Goal: Complete Application Form: Complete application form

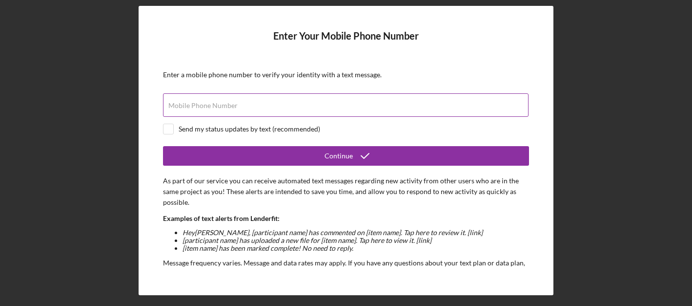
click at [356, 106] on input "Mobile Phone Number" at bounding box center [346, 104] width 366 height 23
type input "[PHONE_NUMBER]"
click at [173, 130] on input "checkbox" at bounding box center [169, 129] width 10 height 10
checkbox input "true"
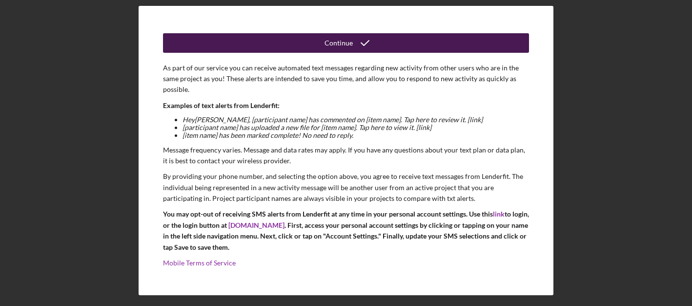
scroll to position [112, 0]
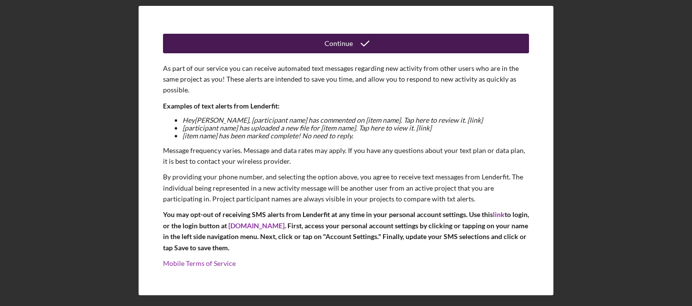
click at [353, 40] on icon "submit" at bounding box center [365, 43] width 24 height 24
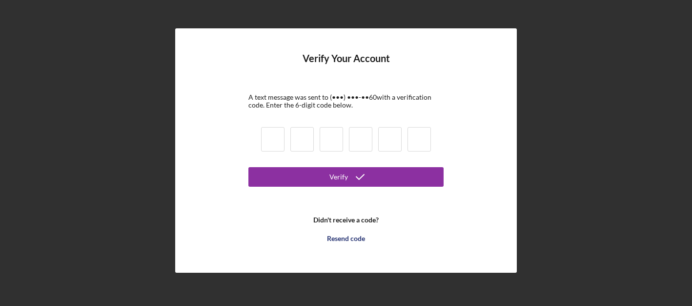
click at [269, 147] on input at bounding box center [272, 139] width 23 height 24
type input "4"
type input "9"
type input "7"
type input "3"
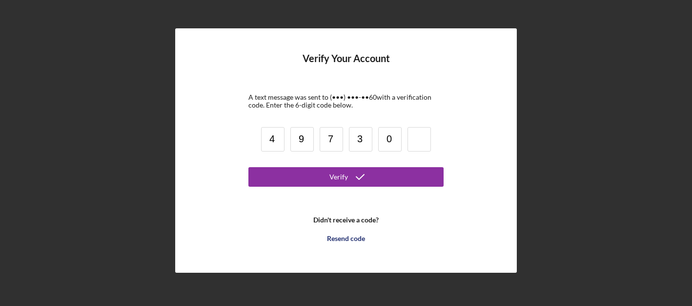
type input "0"
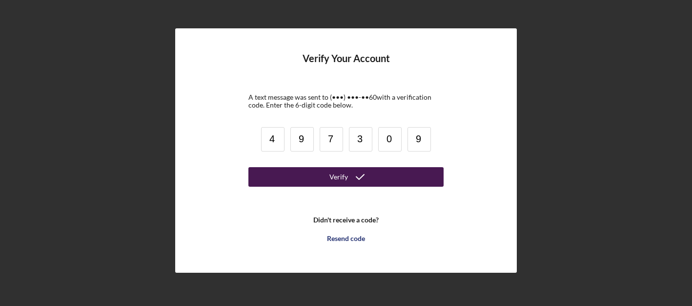
type input "9"
click at [337, 175] on div "Verify" at bounding box center [339, 177] width 19 height 20
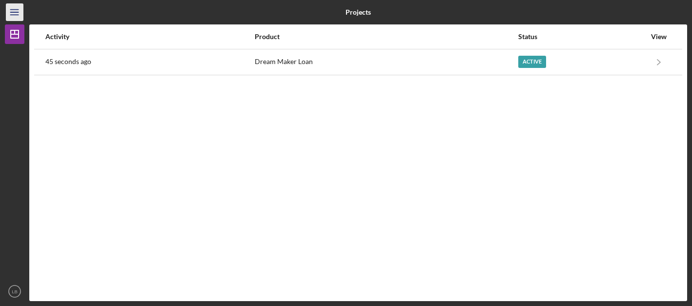
click at [13, 16] on icon "Icon/Menu" at bounding box center [15, 12] width 22 height 22
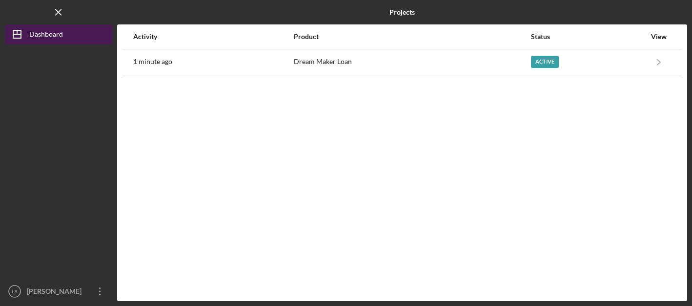
click at [38, 33] on div "Dashboard" at bounding box center [46, 35] width 34 height 22
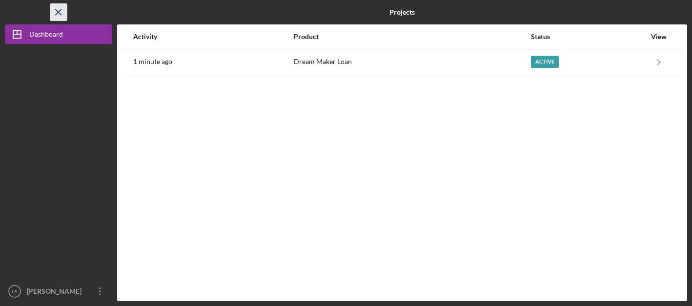
click at [58, 10] on icon "Icon/Menu Close" at bounding box center [59, 12] width 22 height 22
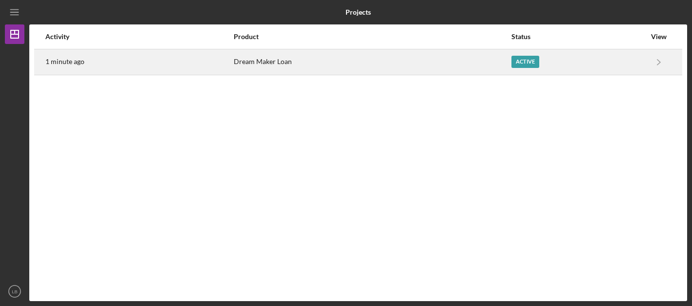
click at [528, 60] on div "Active" at bounding box center [526, 62] width 28 height 12
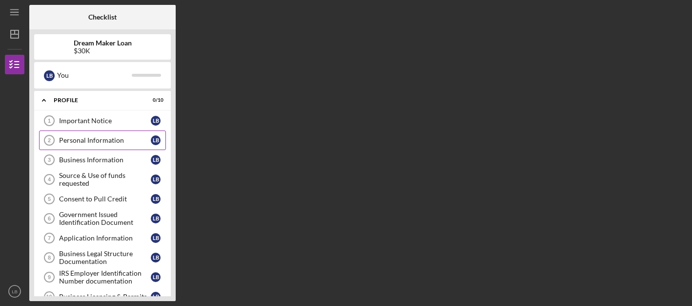
click at [99, 139] on div "Personal Information" at bounding box center [105, 140] width 92 height 8
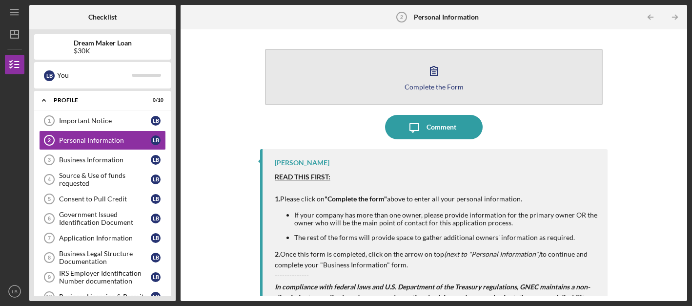
click at [432, 74] on icon "button" at bounding box center [434, 70] width 7 height 9
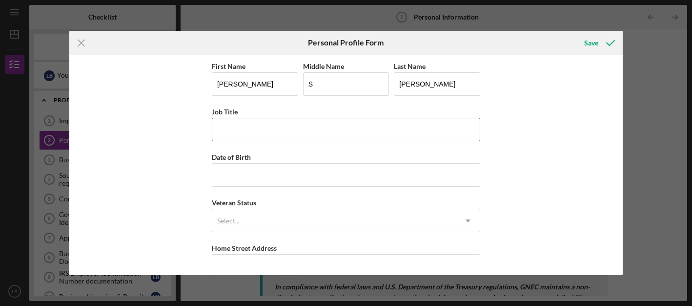
type input "S"
type input "o"
click at [475, 130] on input "Job Title" at bounding box center [346, 129] width 268 height 23
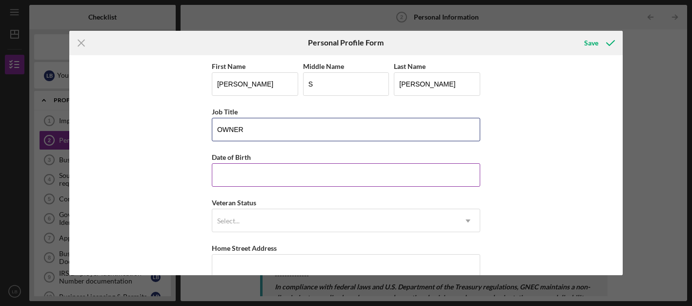
type input "OWNER"
click at [241, 175] on input "Date of Birth" at bounding box center [346, 174] width 268 height 23
type input "[DATE]"
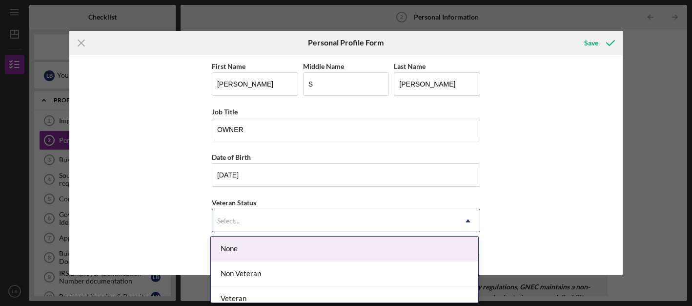
click at [262, 221] on div "Select..." at bounding box center [334, 220] width 244 height 22
click at [247, 246] on div "None" at bounding box center [345, 248] width 268 height 25
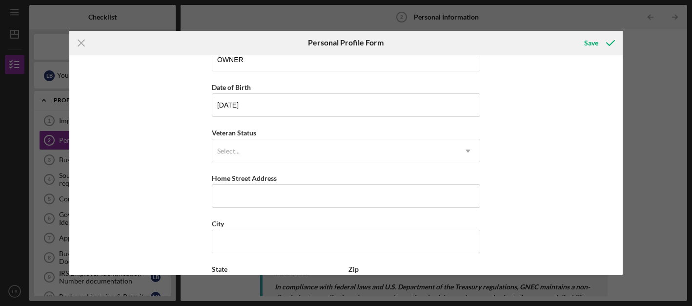
scroll to position [70, 0]
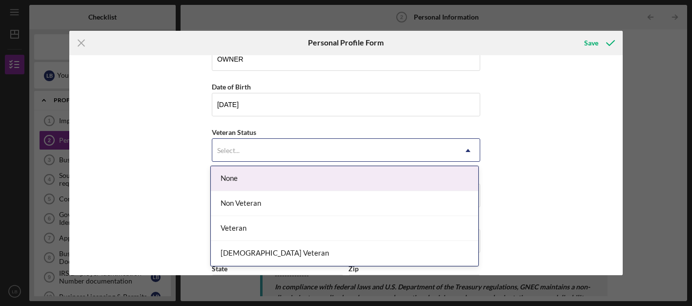
click at [289, 153] on div "Select..." at bounding box center [334, 150] width 244 height 22
click at [229, 177] on div "None" at bounding box center [345, 178] width 268 height 25
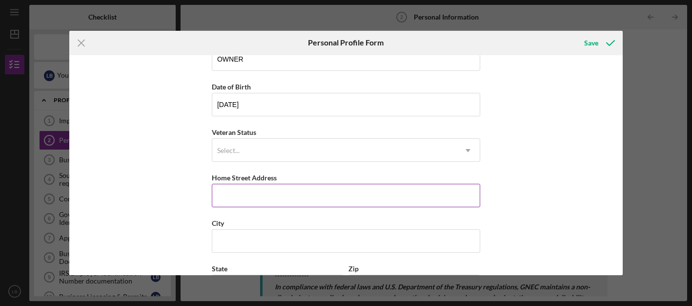
paste input "[STREET_ADDRESS][US_STATE]"
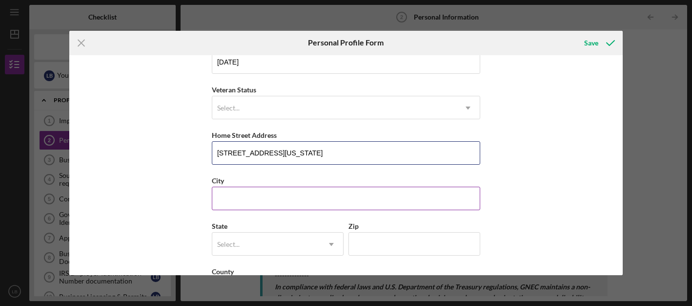
scroll to position [115, 0]
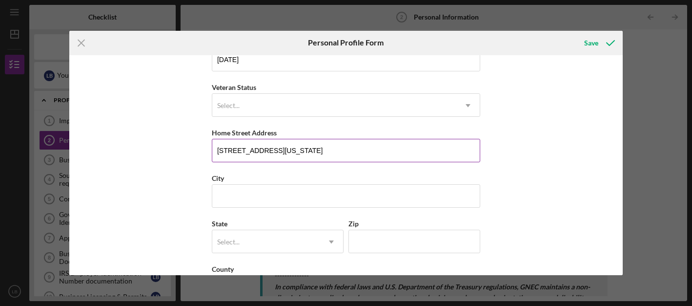
drag, startPoint x: 302, startPoint y: 148, endPoint x: 328, endPoint y: 150, distance: 25.4
click at [328, 150] on input "[STREET_ADDRESS][US_STATE]" at bounding box center [346, 150] width 268 height 23
type input "[STREET_ADDRESS][US_STATE]"
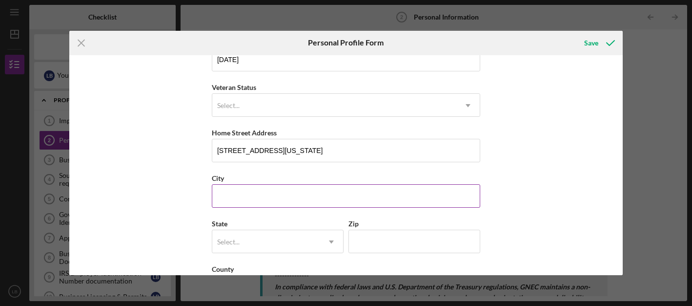
click at [227, 196] on input "City" at bounding box center [346, 195] width 268 height 23
paste input "[PERSON_NAME],"
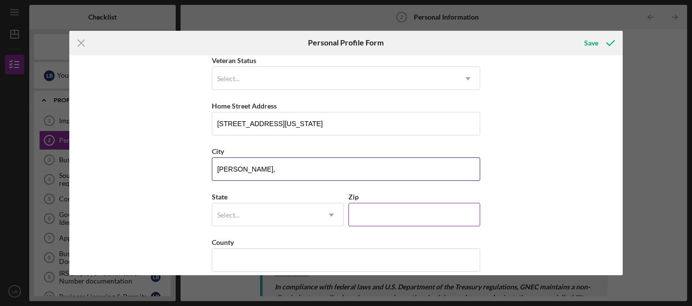
type input "[PERSON_NAME],"
type input "07470"
click at [280, 217] on div "Select..." at bounding box center [265, 215] width 107 height 22
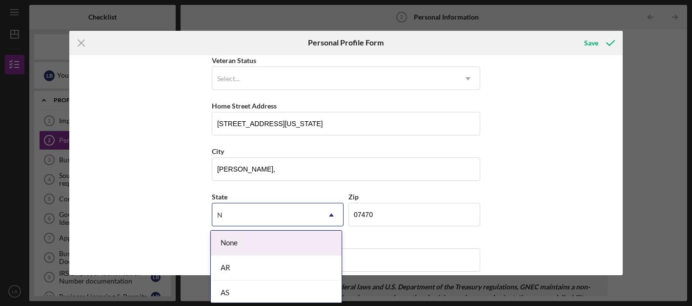
type input "NJ"
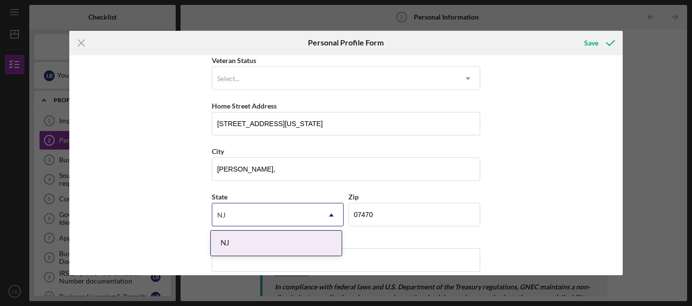
click at [264, 241] on div "NJ" at bounding box center [276, 242] width 131 height 25
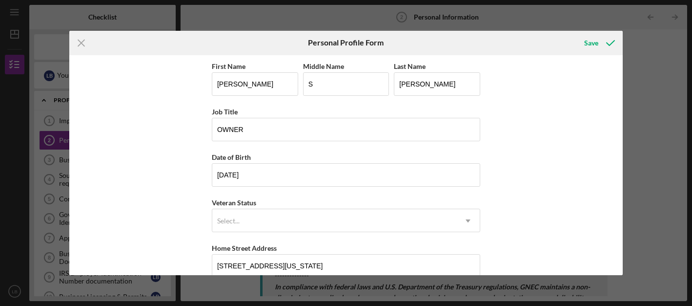
scroll to position [0, 0]
type input "UNITED STATE"
type input "[PERSON_NAME]"
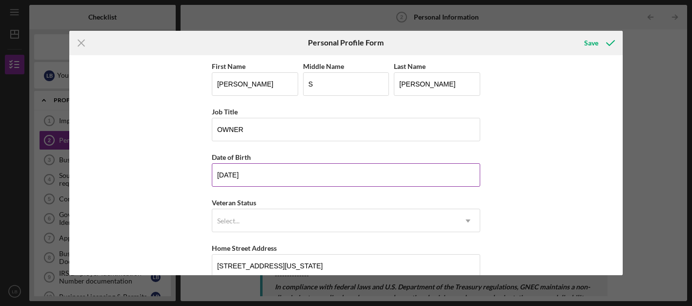
type input "[PERSON_NAME]"
click at [374, 166] on input "[DATE]" at bounding box center [346, 174] width 268 height 23
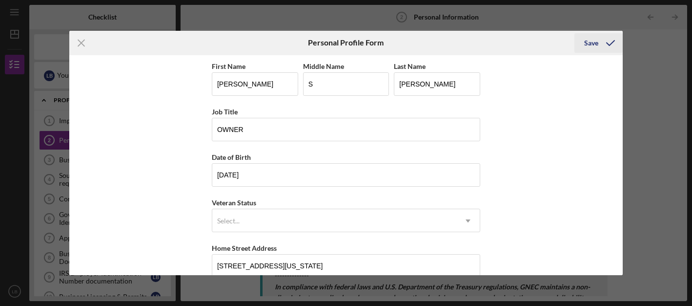
click at [593, 42] on div "Save" at bounding box center [591, 43] width 14 height 20
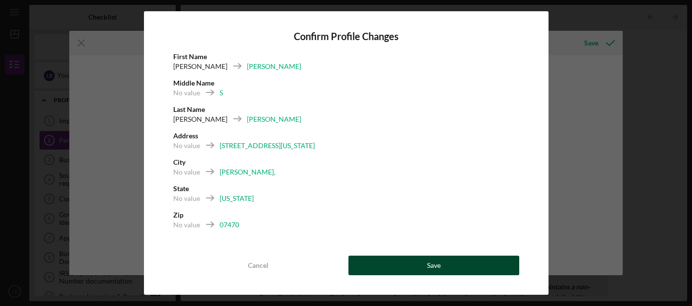
click at [438, 265] on div "Save" at bounding box center [434, 265] width 14 height 20
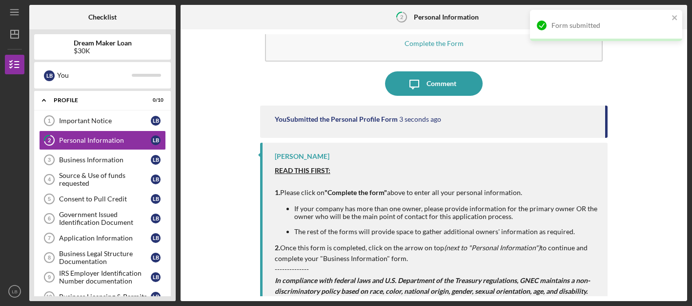
scroll to position [44, 0]
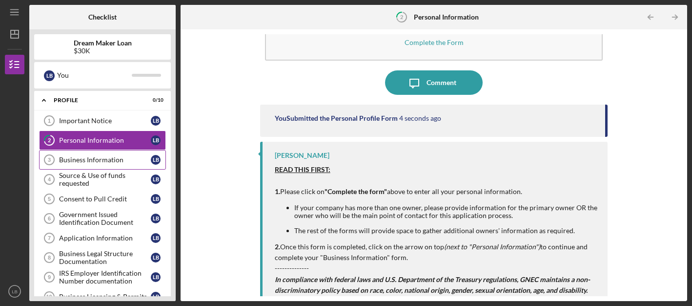
click at [114, 162] on div "Business Information" at bounding box center [105, 160] width 92 height 8
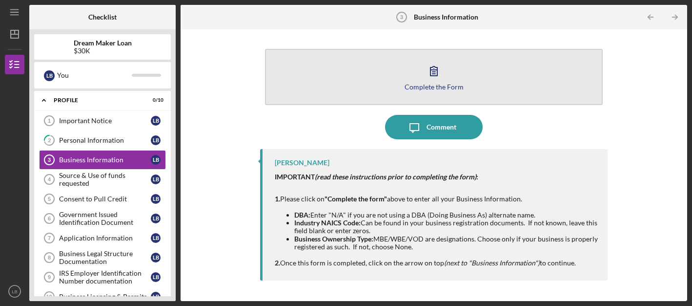
click at [431, 77] on icon "button" at bounding box center [434, 71] width 24 height 24
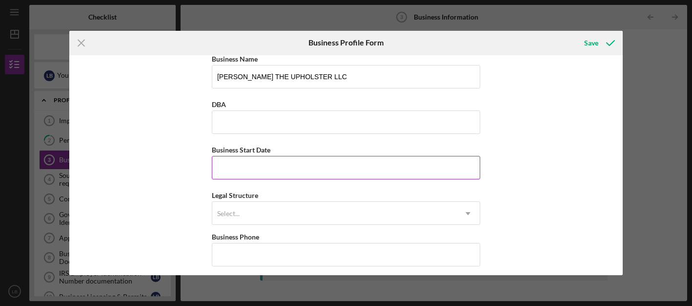
scroll to position [6, 0]
type input "[DATE]"
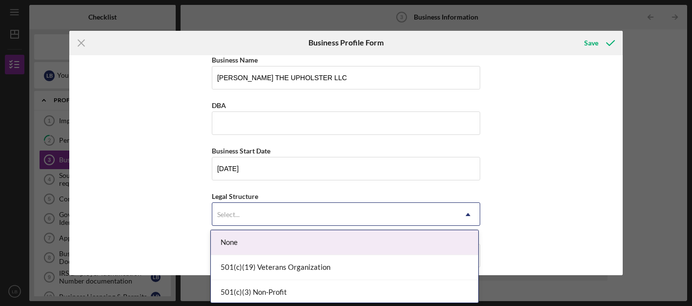
click at [248, 212] on div "Select..." at bounding box center [334, 214] width 244 height 22
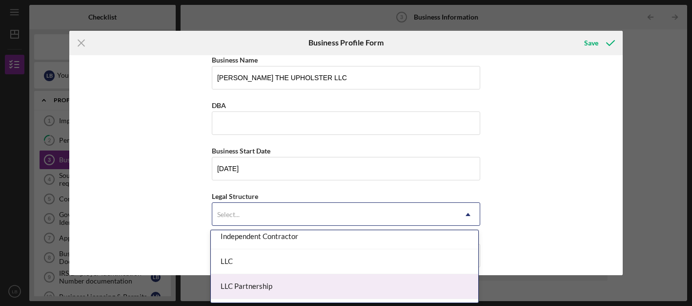
scroll to position [153, 0]
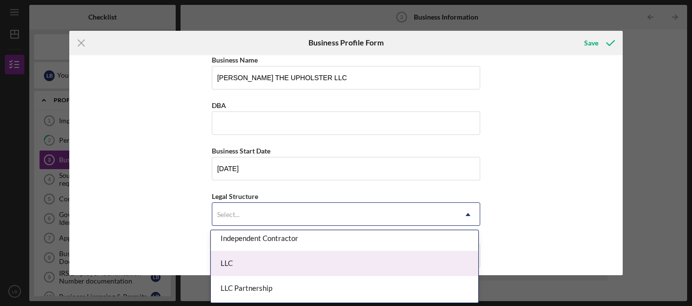
click at [287, 263] on div "LLC" at bounding box center [345, 263] width 268 height 25
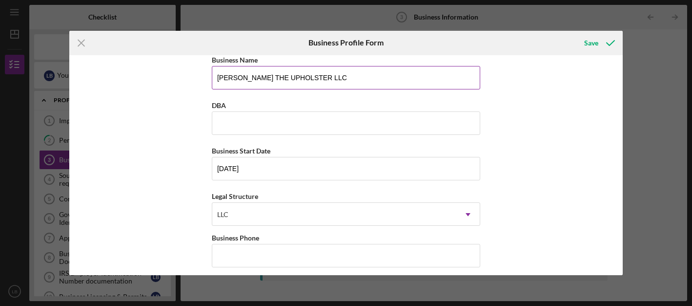
click at [411, 63] on div "Business Name" at bounding box center [346, 60] width 268 height 12
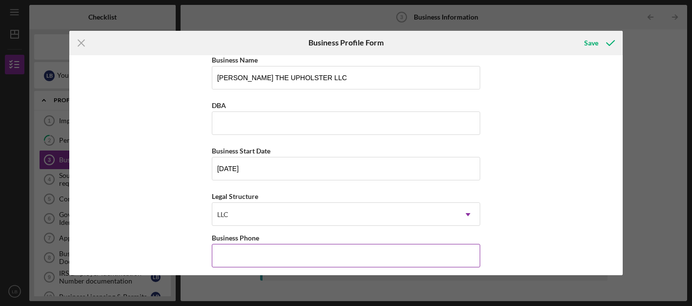
click at [356, 253] on input "Business Phone" at bounding box center [346, 255] width 268 height 23
type input "[PHONE_NUMBER]"
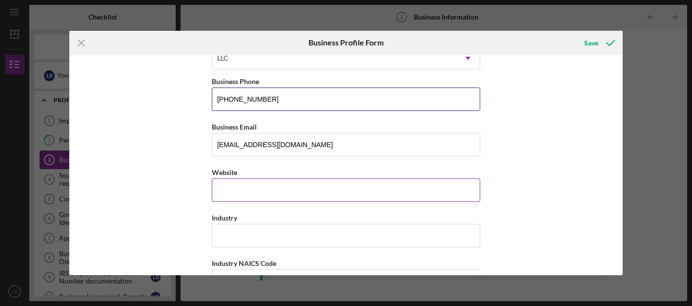
scroll to position [164, 0]
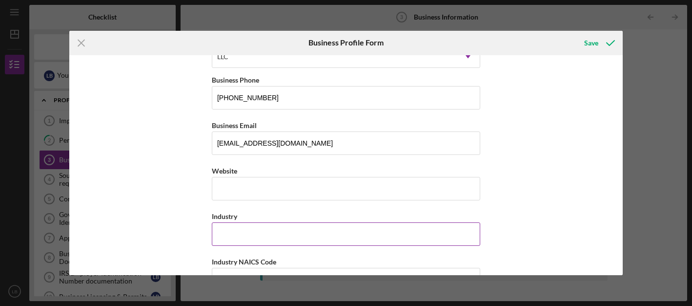
click at [339, 237] on input "Industry" at bounding box center [346, 233] width 268 height 23
click at [226, 235] on input "Industry" at bounding box center [346, 233] width 268 height 23
paste input "Reupholstery and Furniture Repair"
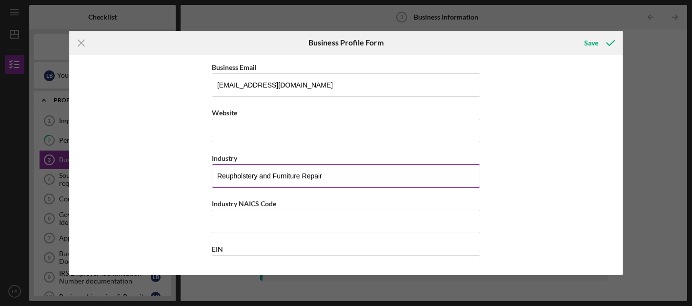
scroll to position [221, 0]
type input "Reupholstery and Furniture Repair"
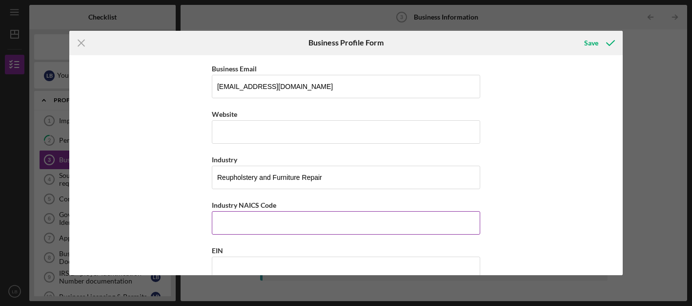
click at [244, 224] on input "Industry NAICS Code" at bounding box center [346, 222] width 268 height 23
paste input "811420"
type input "811420"
click at [235, 264] on input "EIN" at bounding box center [346, 267] width 268 height 23
click at [231, 269] on input "EIN" at bounding box center [346, 267] width 268 height 23
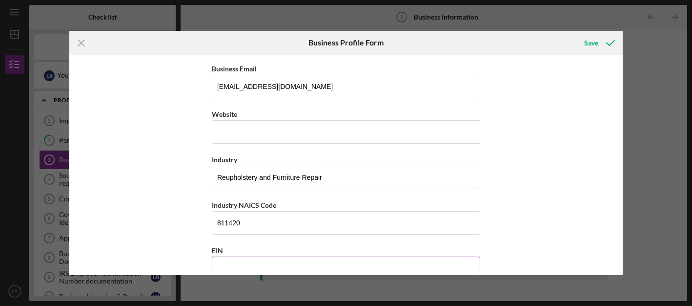
click at [231, 269] on input "EIN" at bounding box center [346, 267] width 268 height 23
paste input "[US_EMPLOYER_IDENTIFICATION_NUMBER]"
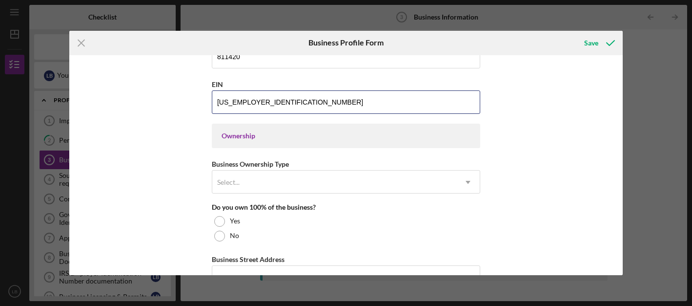
scroll to position [391, 0]
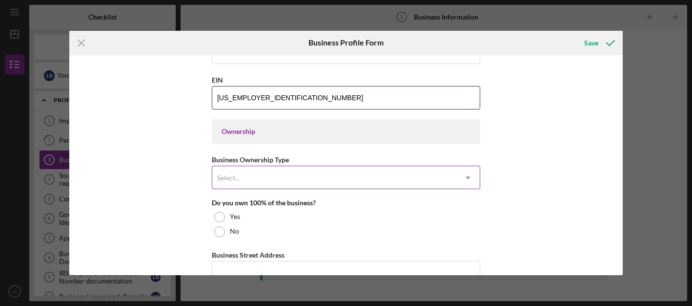
type input "[US_EMPLOYER_IDENTIFICATION_NUMBER]"
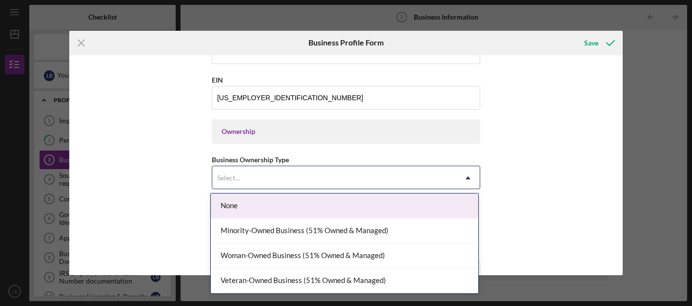
click at [465, 178] on icon "Icon/Dropdown Arrow" at bounding box center [467, 177] width 23 height 23
click at [523, 188] on div "Business Name [PERSON_NAME] THE UPHOLSTER LLC DBA Business Start Date [DATE] Le…" at bounding box center [346, 165] width 554 height 220
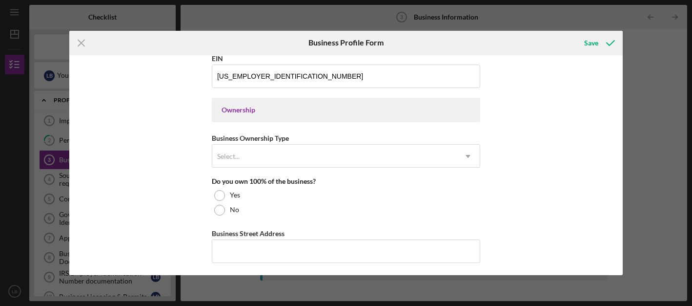
scroll to position [414, 0]
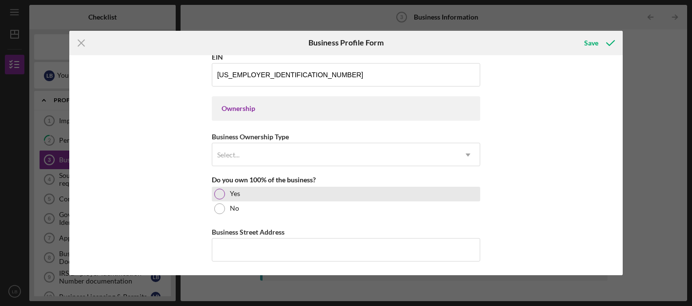
click at [231, 193] on label "Yes" at bounding box center [235, 193] width 10 height 8
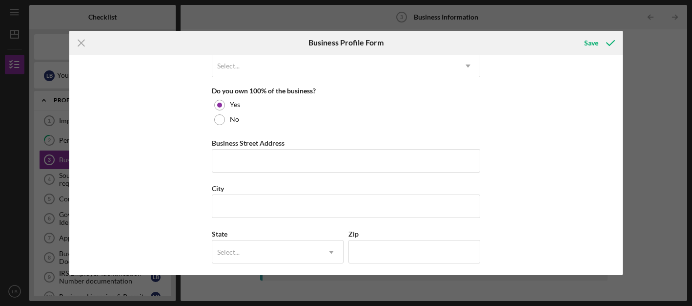
scroll to position [505, 0]
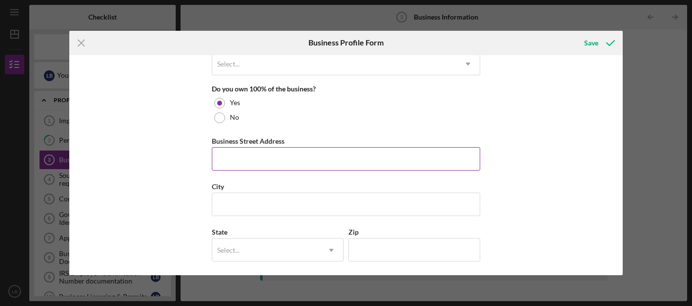
paste input "[STREET_ADDRESS]"
drag, startPoint x: 292, startPoint y: 158, endPoint x: 320, endPoint y: 160, distance: 27.4
click at [320, 160] on input "[STREET_ADDRESS]" at bounding box center [346, 158] width 268 height 23
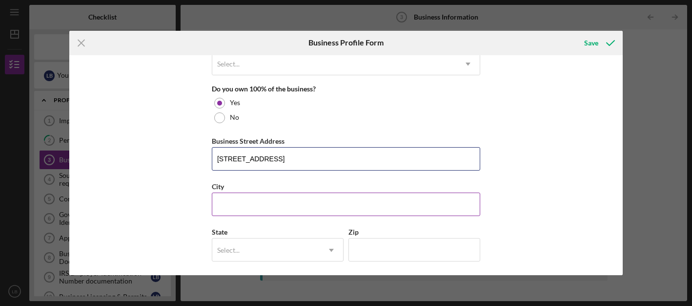
type input "[STREET_ADDRESS]"
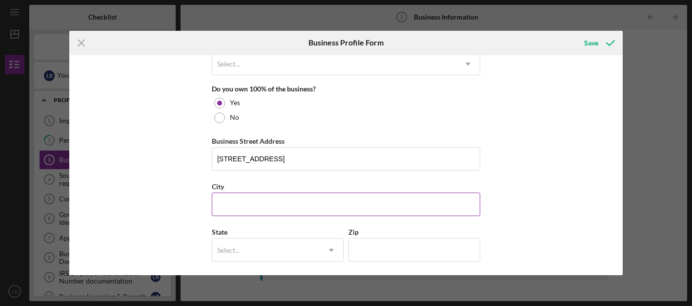
paste input "[PERSON_NAME],"
type input "[PERSON_NAME],"
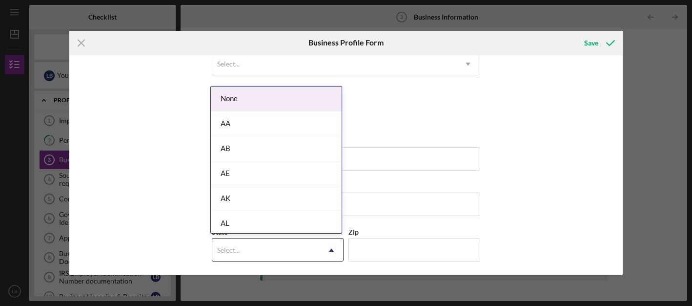
click at [273, 243] on div "Select..." at bounding box center [265, 250] width 107 height 22
type input "NJ"
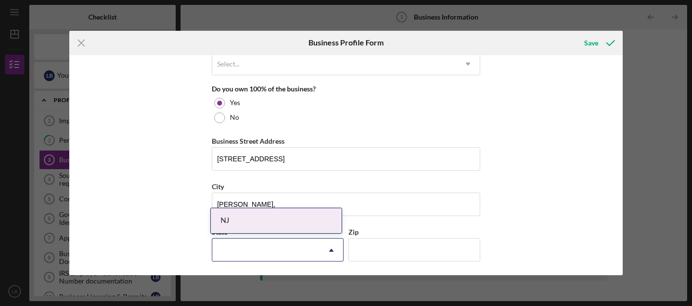
click at [274, 243] on div at bounding box center [265, 250] width 107 height 22
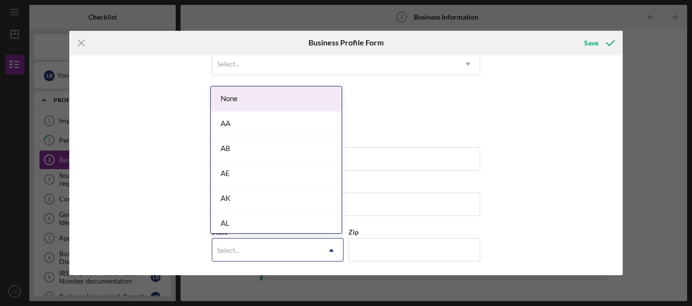
click at [293, 248] on div "Select..." at bounding box center [265, 250] width 107 height 22
type input "NJ"
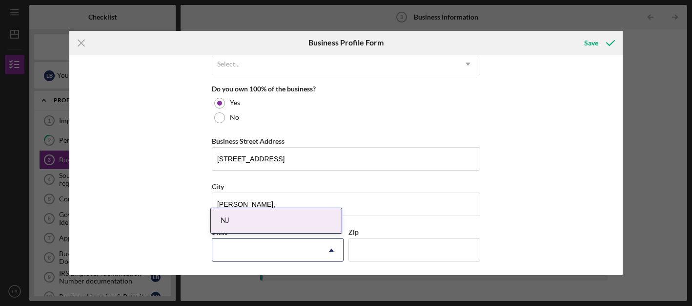
click at [290, 244] on div at bounding box center [265, 250] width 107 height 22
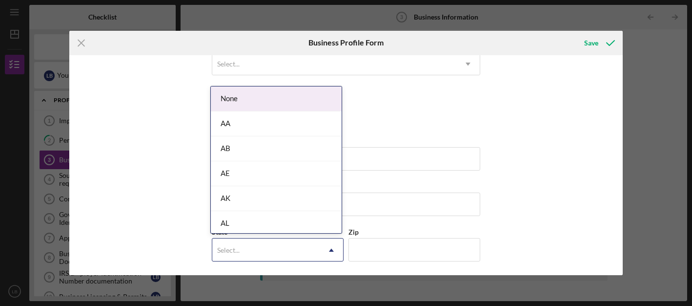
click at [289, 243] on div "Select..." at bounding box center [265, 250] width 107 height 22
type input "NJ"
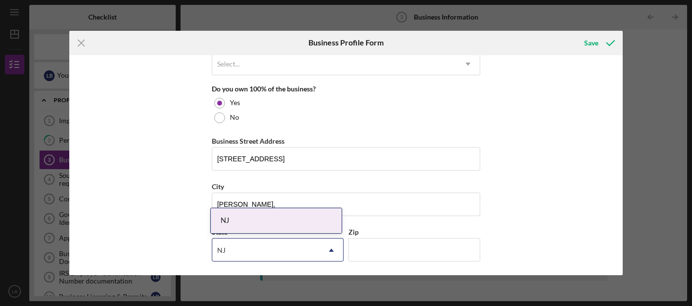
click at [261, 217] on div "NJ" at bounding box center [276, 220] width 131 height 25
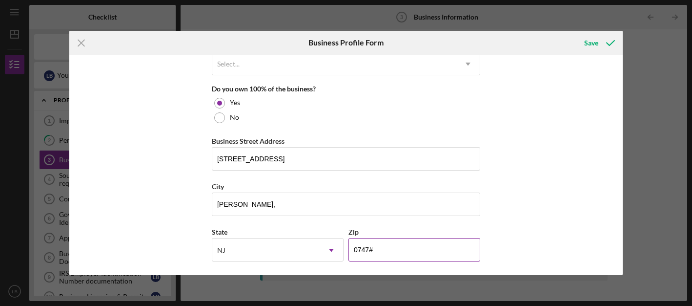
type input "07470"
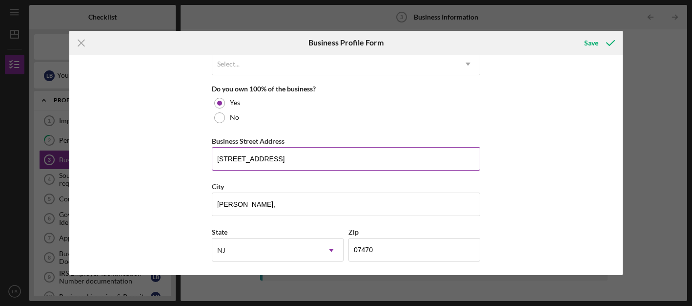
click at [349, 156] on input "[STREET_ADDRESS]" at bounding box center [346, 158] width 268 height 23
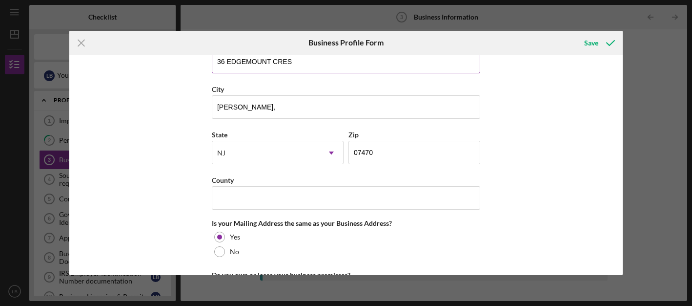
scroll to position [602, 0]
type input "36 EDGEMOUNT CRES"
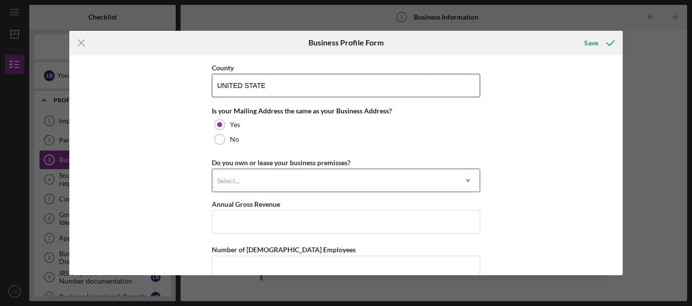
scroll to position [715, 0]
type input "UNITED STATE"
click at [466, 179] on use at bounding box center [468, 179] width 5 height 3
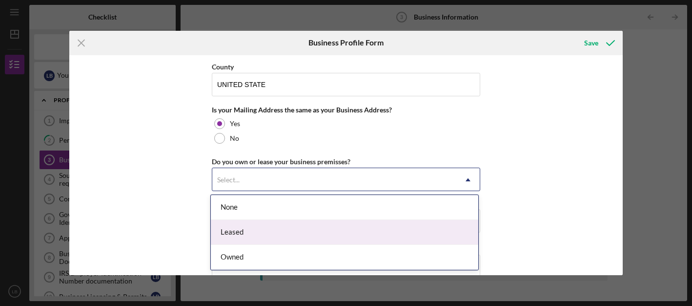
click at [420, 226] on div "Leased" at bounding box center [345, 232] width 268 height 25
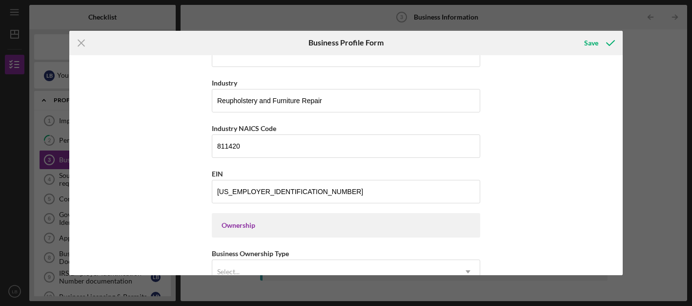
scroll to position [274, 0]
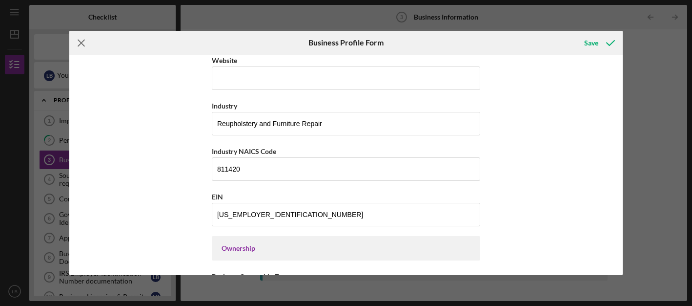
click at [81, 41] on icon "Icon/Menu Close" at bounding box center [81, 43] width 24 height 24
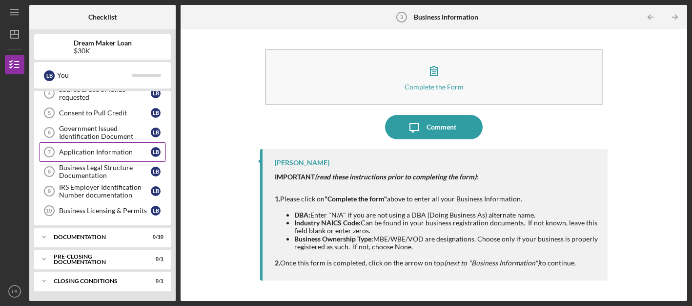
scroll to position [86, 0]
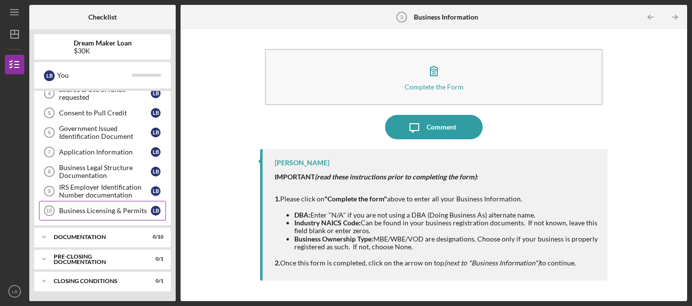
click at [97, 205] on link "Business Licensing & Permits 10 Business Licensing & Permits L B" at bounding box center [102, 211] width 127 height 20
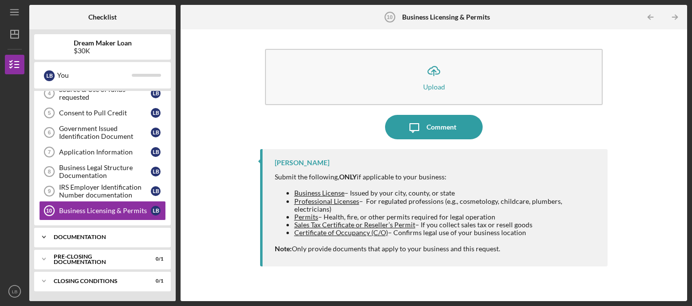
click at [88, 235] on div "Documentation" at bounding box center [106, 237] width 105 height 6
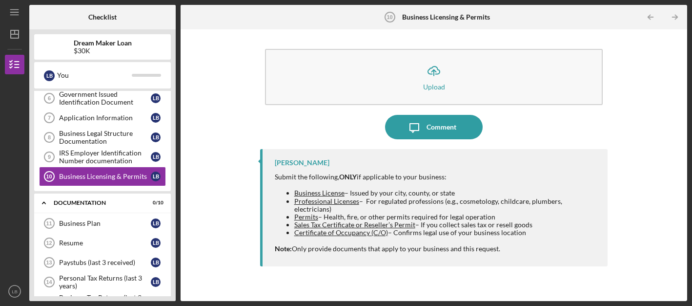
scroll to position [118, 0]
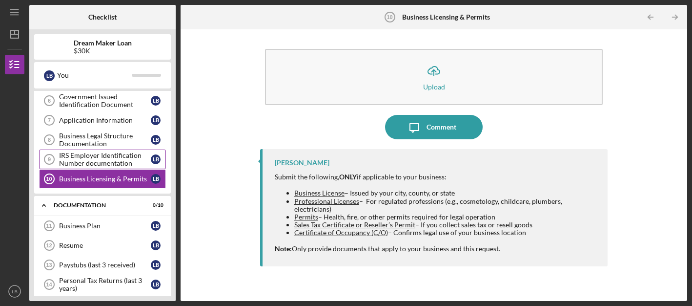
click at [132, 159] on div "IRS Employer Identification Number documentation" at bounding box center [105, 159] width 92 height 16
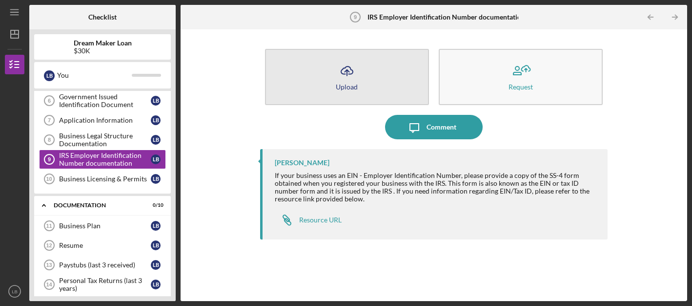
click at [345, 76] on icon "Icon/Upload" at bounding box center [347, 71] width 24 height 24
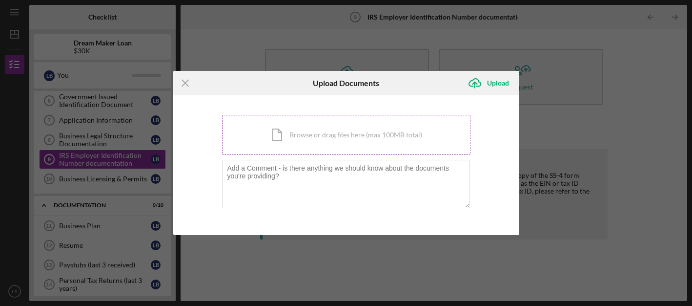
click at [338, 138] on div "Icon/Document Browse or drag files here (max 100MB total) Tap to choose files o…" at bounding box center [346, 135] width 248 height 40
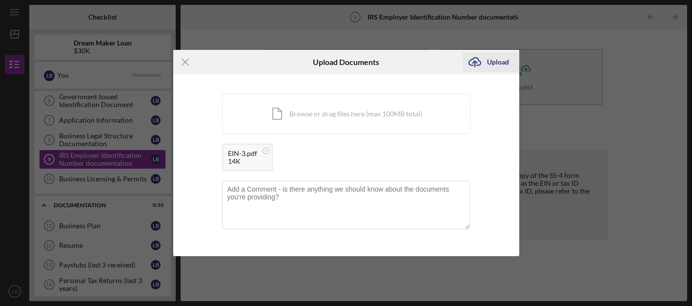
click at [502, 60] on div "Upload" at bounding box center [498, 62] width 22 height 20
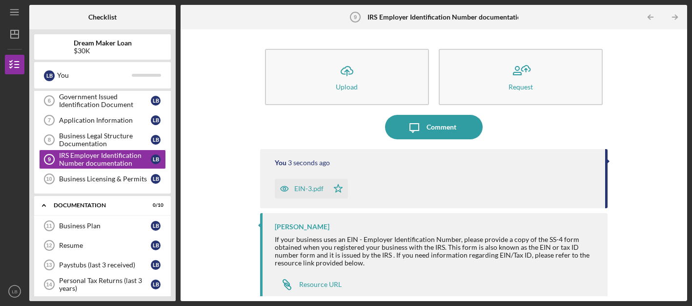
click at [301, 188] on div "EIN-3.pdf" at bounding box center [308, 189] width 29 height 8
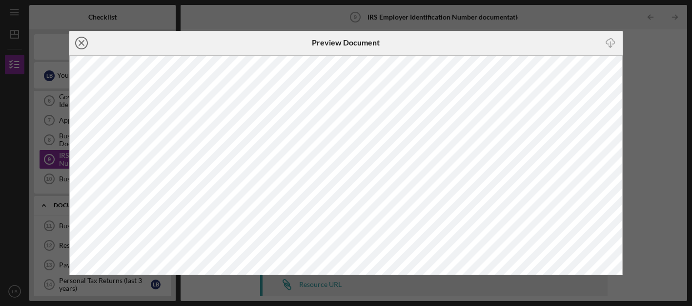
click at [83, 44] on line at bounding box center [81, 43] width 5 height 5
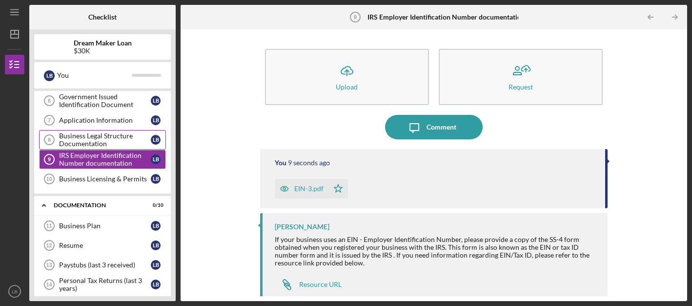
click at [113, 138] on div "Business Legal Structure Documentation" at bounding box center [105, 140] width 92 height 16
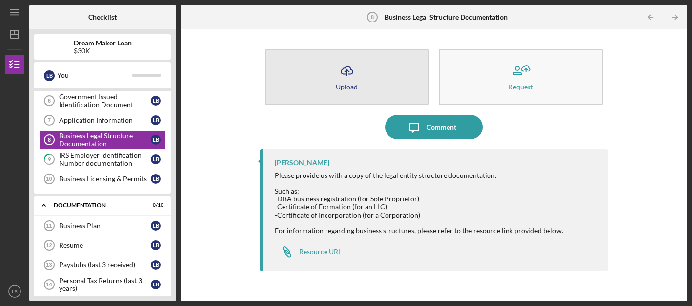
click at [348, 83] on div "Upload" at bounding box center [347, 86] width 22 height 7
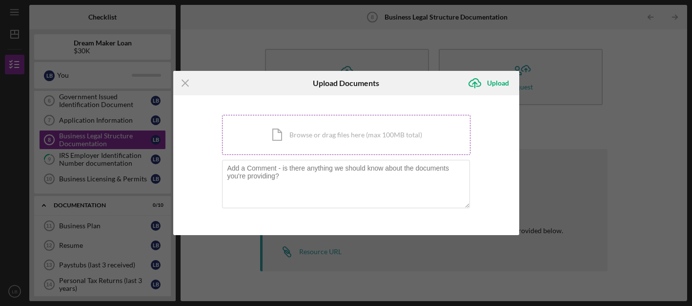
click at [327, 131] on div "Icon/Document Browse or drag files here (max 100MB total) Tap to choose files o…" at bounding box center [346, 135] width 248 height 40
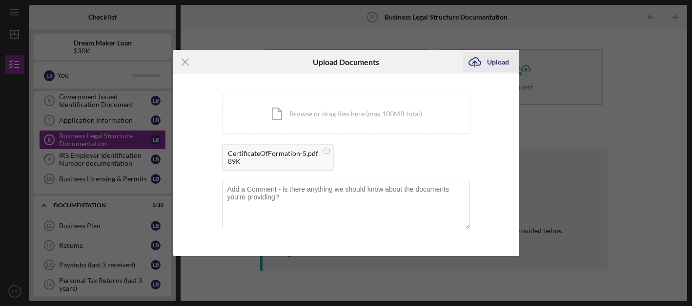
click at [493, 62] on div "Upload" at bounding box center [498, 62] width 22 height 20
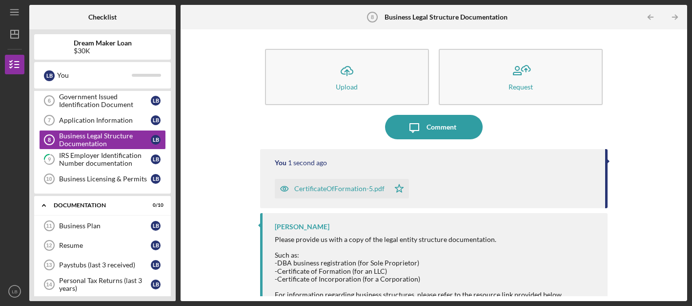
click at [340, 190] on div "CertificateOfFormation-5.pdf" at bounding box center [339, 189] width 90 height 8
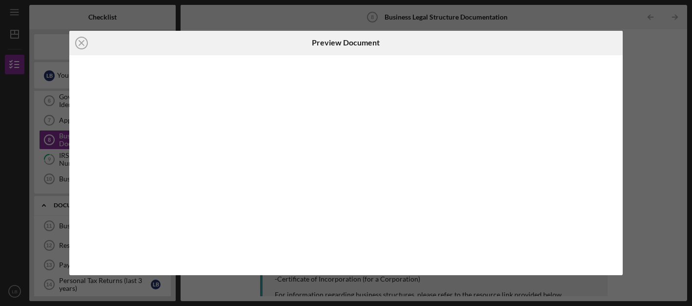
click at [340, 190] on div at bounding box center [346, 165] width 554 height 220
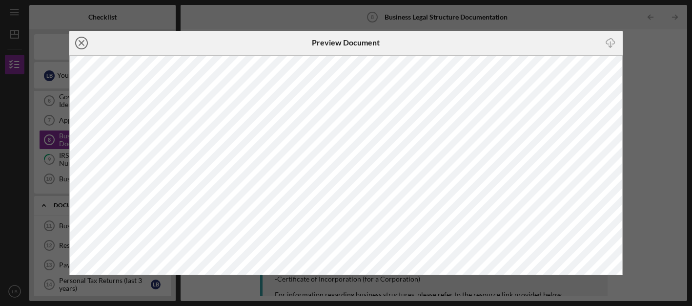
click at [81, 42] on line at bounding box center [81, 43] width 5 height 5
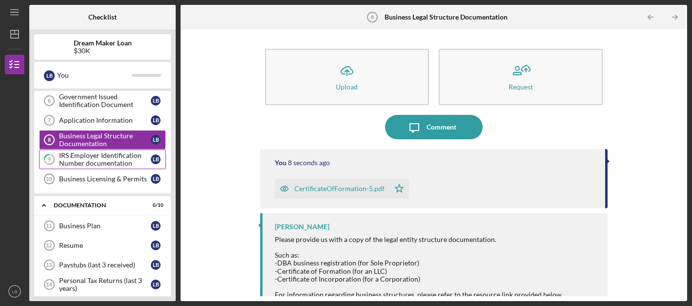
scroll to position [103, 0]
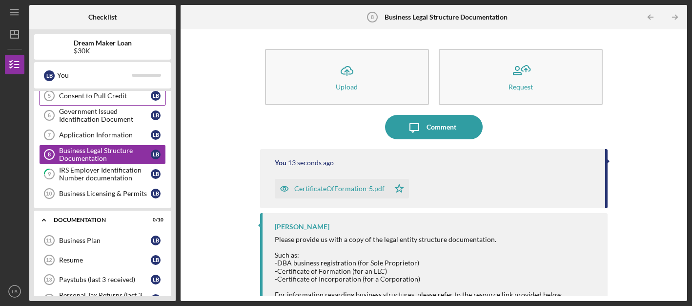
click at [106, 97] on div "Consent to Pull Credit" at bounding box center [105, 96] width 92 height 8
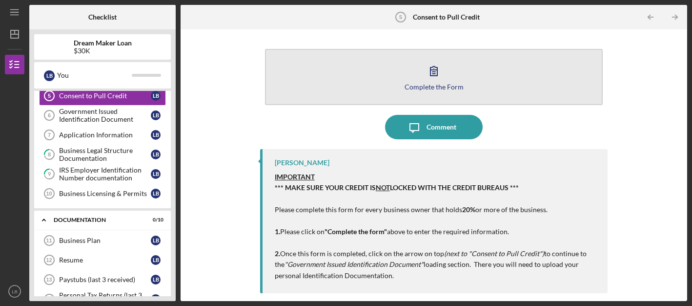
click at [436, 78] on icon "button" at bounding box center [434, 71] width 24 height 24
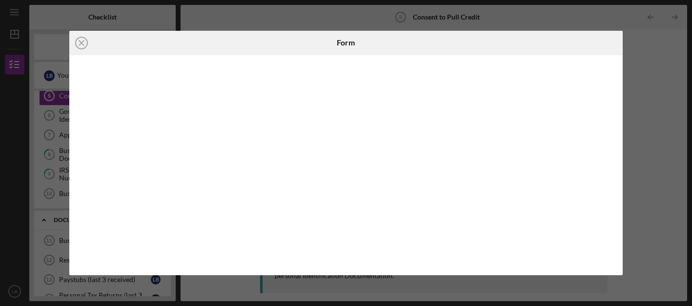
click at [639, 82] on div "Icon/Close Form" at bounding box center [346, 153] width 692 height 306
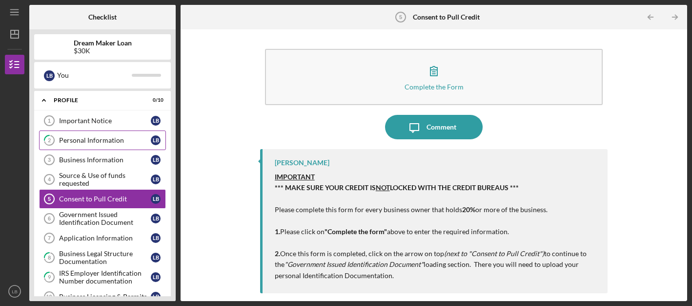
click at [100, 142] on div "Personal Information" at bounding box center [105, 140] width 92 height 8
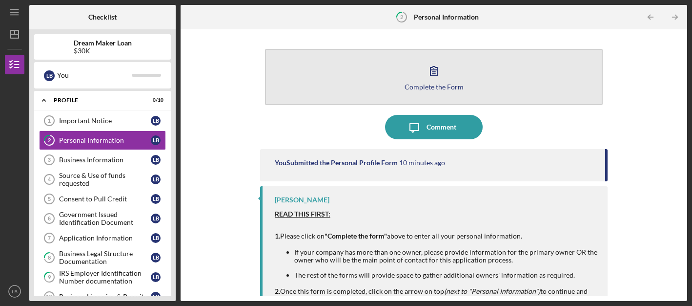
click at [439, 81] on icon "button" at bounding box center [434, 71] width 24 height 24
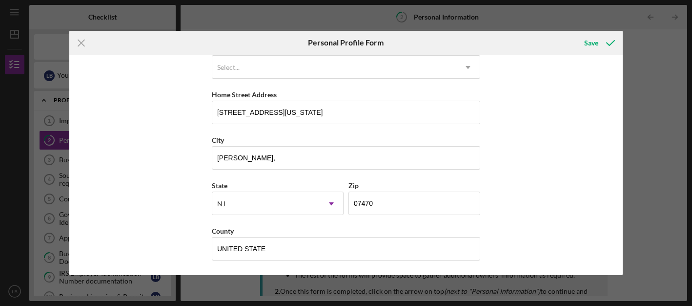
scroll to position [153, 0]
click at [594, 44] on div "Save" at bounding box center [591, 43] width 14 height 20
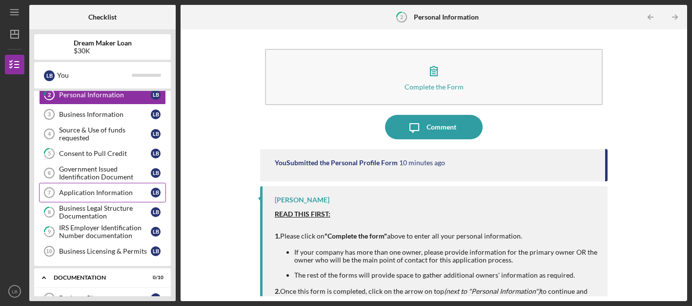
scroll to position [46, 0]
click at [88, 175] on div "Government Issued Identification Document" at bounding box center [105, 173] width 92 height 16
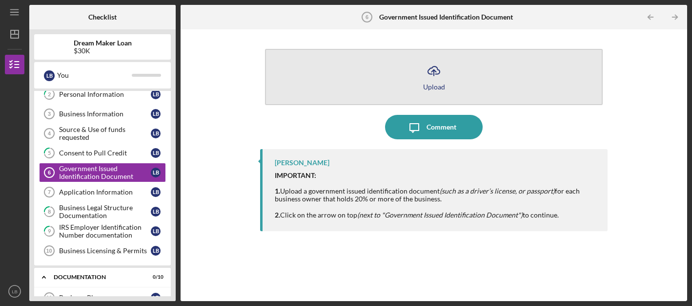
click at [434, 76] on line "button" at bounding box center [434, 73] width 0 height 6
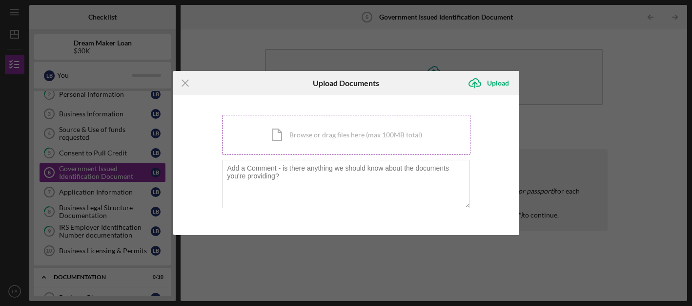
click at [346, 129] on div "Icon/Document Browse or drag files here (max 100MB total) Tap to choose files o…" at bounding box center [346, 135] width 248 height 40
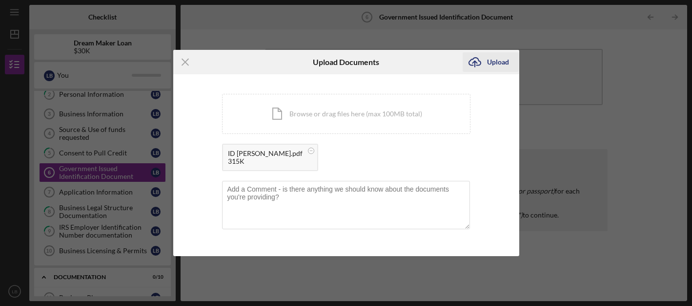
click at [492, 66] on div "Upload" at bounding box center [498, 62] width 22 height 20
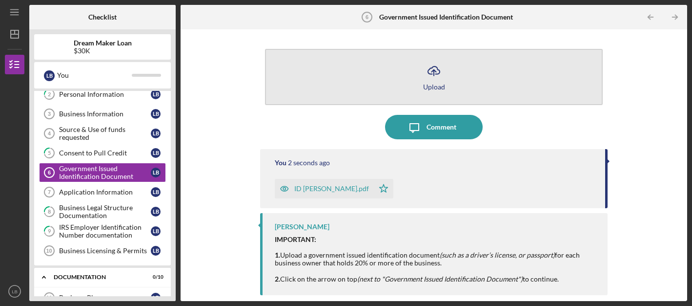
click at [437, 76] on icon "Icon/Upload" at bounding box center [434, 71] width 24 height 24
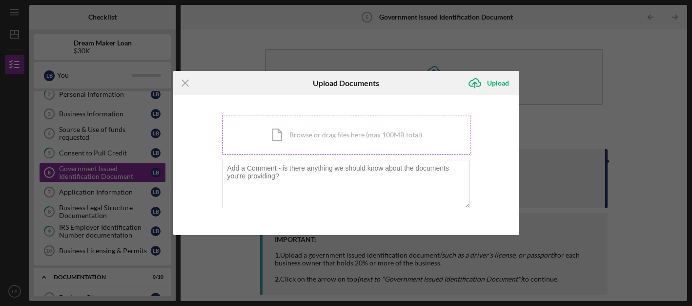
click at [375, 135] on div "Icon/Document Browse or drag files here (max 100MB total) Tap to choose files o…" at bounding box center [346, 135] width 248 height 40
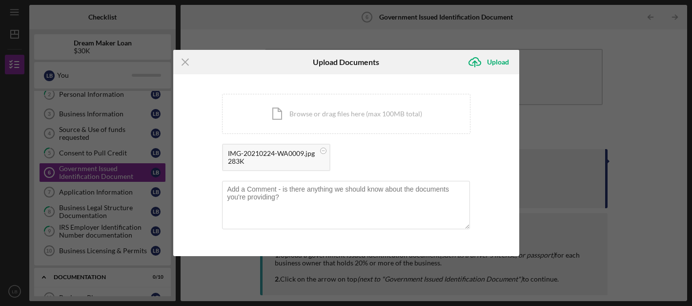
click at [402, 39] on div "Icon/Menu Close Upload Documents Icon/Upload Upload You're uploading documents …" at bounding box center [346, 153] width 692 height 306
click at [500, 63] on div "Upload" at bounding box center [498, 62] width 22 height 20
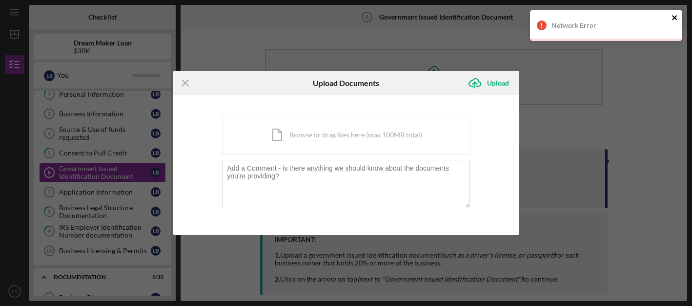
click at [675, 17] on icon "close" at bounding box center [675, 18] width 7 height 8
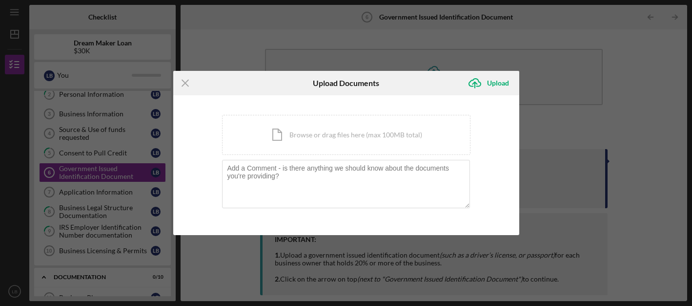
click at [406, 49] on div "Icon/Menu Close Upload Documents Icon/Upload Upload You're uploading documents …" at bounding box center [346, 153] width 692 height 306
click at [320, 132] on div "Icon/Document Browse or drag files here (max 100MB total) Tap to choose files o…" at bounding box center [346, 135] width 248 height 40
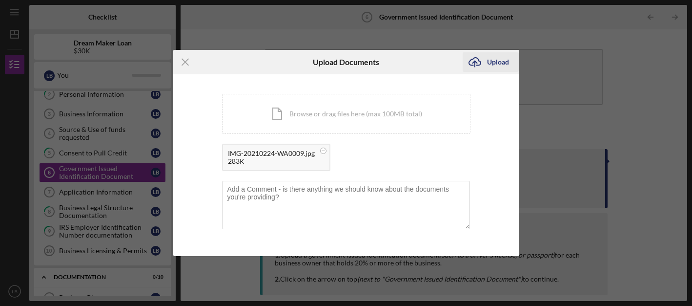
click at [486, 60] on icon "Icon/Upload" at bounding box center [475, 62] width 24 height 24
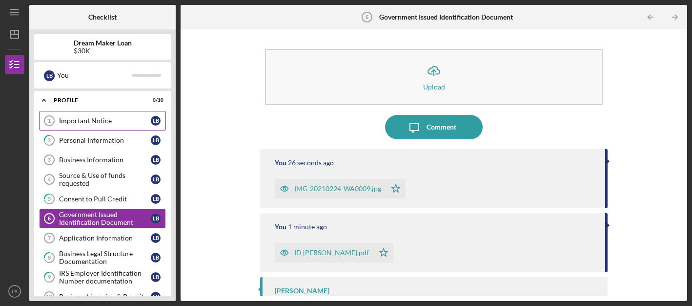
click at [90, 116] on link "Important Notice 1 Important Notice L B" at bounding box center [102, 121] width 127 height 20
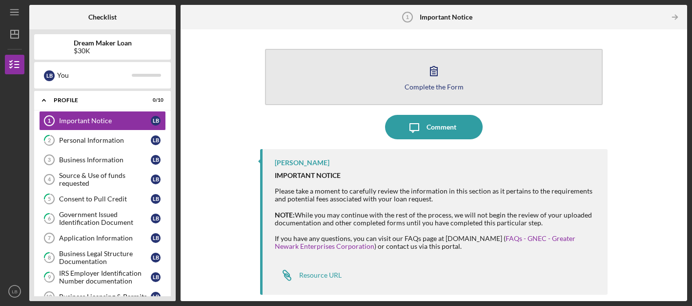
click at [432, 74] on icon "button" at bounding box center [434, 70] width 7 height 9
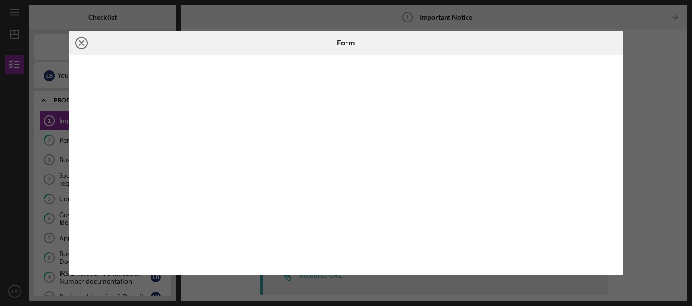
click at [82, 40] on icon "Icon/Close" at bounding box center [81, 43] width 24 height 24
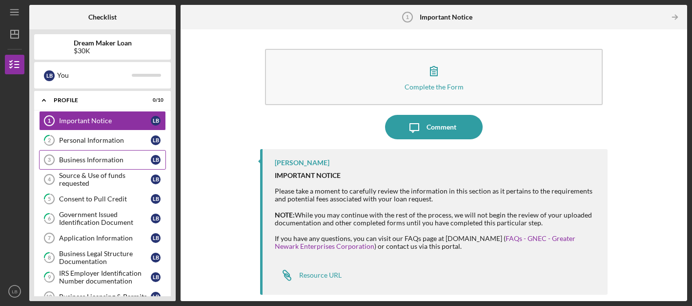
click at [95, 166] on link "Business Information 3 Business Information L B" at bounding box center [102, 160] width 127 height 20
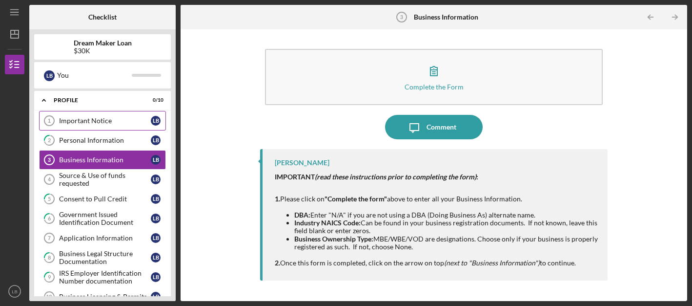
click at [88, 123] on div "Important Notice" at bounding box center [105, 121] width 92 height 8
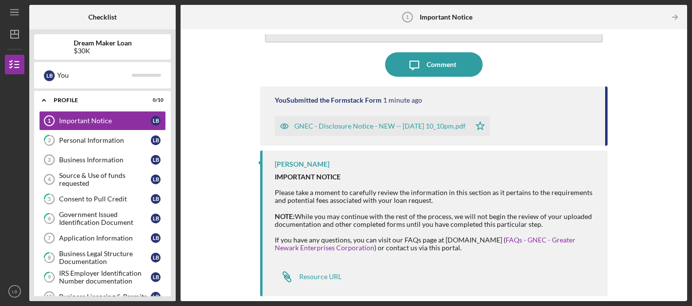
scroll to position [62, 0]
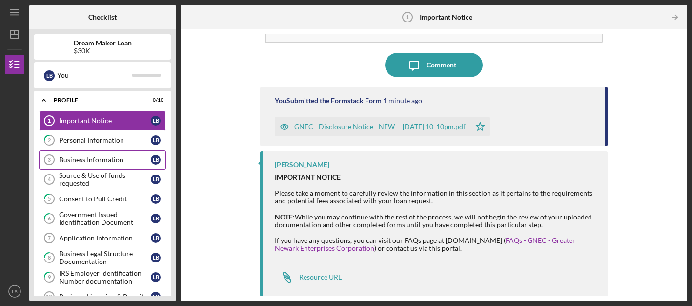
click at [113, 161] on div "Business Information" at bounding box center [105, 160] width 92 height 8
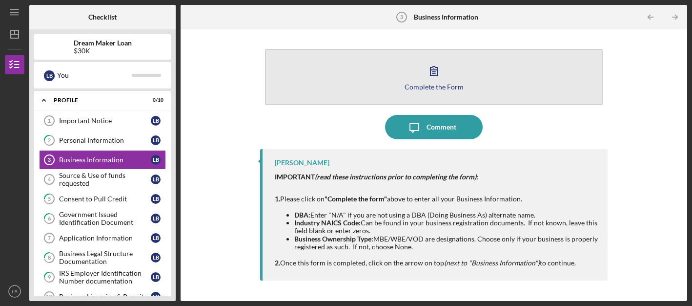
click at [426, 75] on icon "button" at bounding box center [434, 71] width 24 height 24
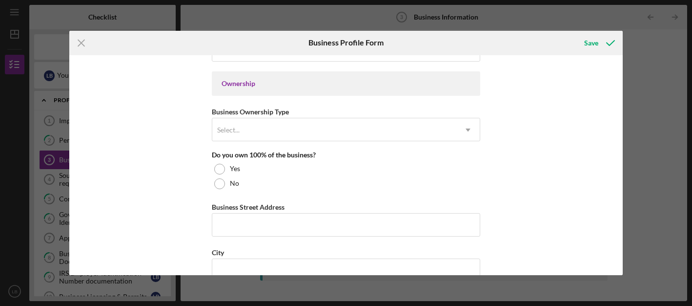
scroll to position [190, 0]
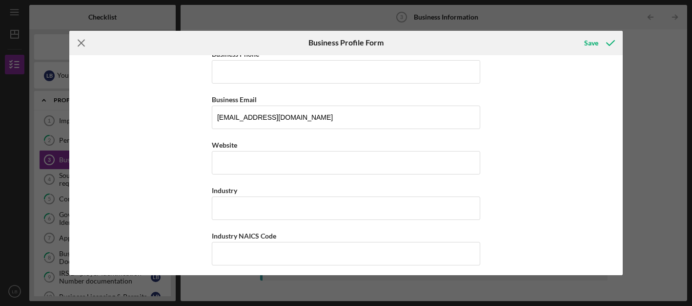
click at [79, 43] on icon "Icon/Menu Close" at bounding box center [81, 43] width 24 height 24
